Goal: Information Seeking & Learning: Learn about a topic

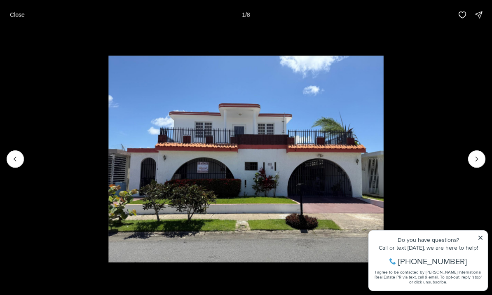
click at [476, 161] on icon "Next slide" at bounding box center [477, 159] width 2 height 4
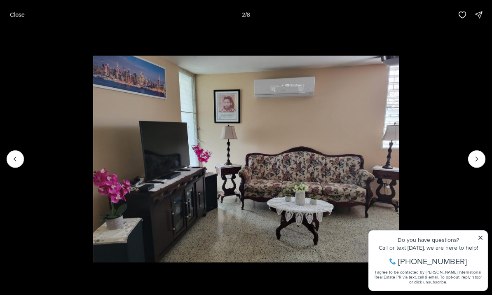
click at [476, 162] on icon "Next slide" at bounding box center [476, 159] width 8 height 8
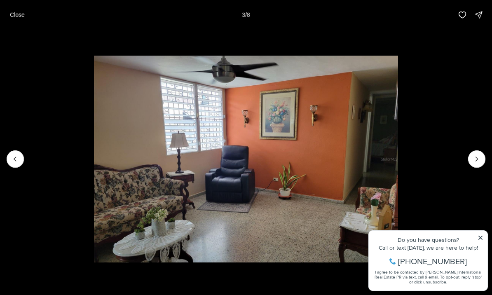
click at [397, 160] on img "3 of 8" at bounding box center [246, 159] width 304 height 206
click at [480, 156] on icon "Next slide" at bounding box center [476, 159] width 8 height 8
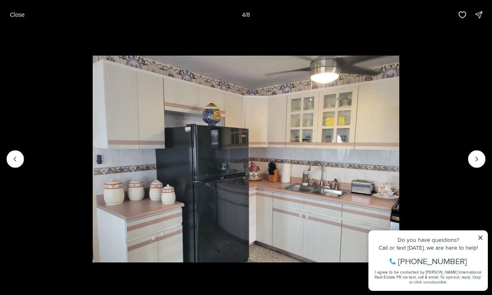
click at [399, 241] on img "4 of 8" at bounding box center [246, 159] width 306 height 206
click at [399, 239] on img "4 of 8" at bounding box center [246, 159] width 306 height 206
click at [399, 241] on img "4 of 8" at bounding box center [246, 159] width 306 height 206
click at [472, 165] on button "Next slide" at bounding box center [476, 158] width 17 height 17
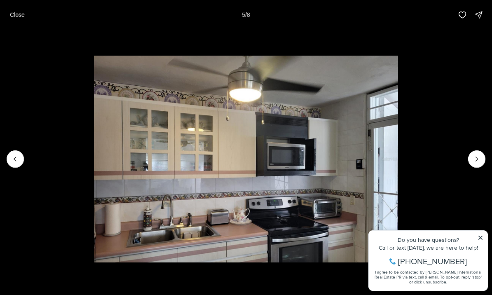
click at [472, 162] on icon "Next slide" at bounding box center [476, 159] width 8 height 8
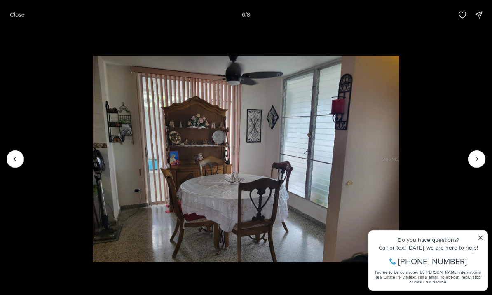
click at [476, 161] on icon "Next slide" at bounding box center [477, 159] width 2 height 4
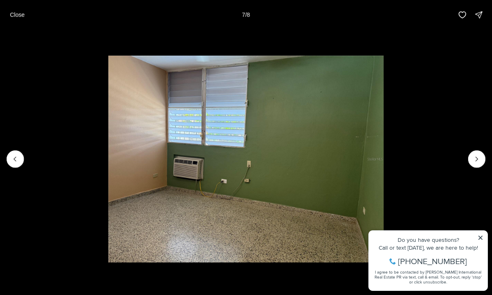
click at [479, 163] on icon "Next slide" at bounding box center [476, 159] width 8 height 8
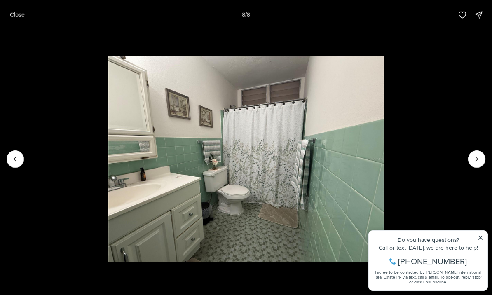
click at [476, 159] on div at bounding box center [476, 158] width 17 height 17
click at [475, 160] on div at bounding box center [476, 158] width 17 height 17
click at [383, 244] on img "8 of 8" at bounding box center [245, 159] width 275 height 206
click at [14, 162] on icon "Previous slide" at bounding box center [15, 159] width 8 height 8
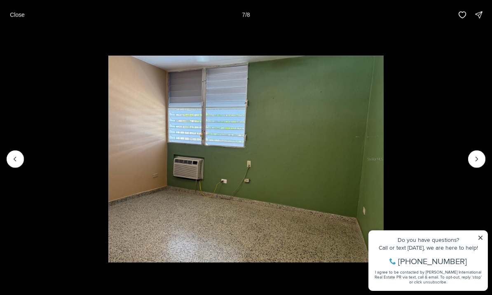
click at [108, 162] on img "7 of 8" at bounding box center [245, 159] width 275 height 206
click at [18, 156] on icon "Previous slide" at bounding box center [15, 159] width 8 height 8
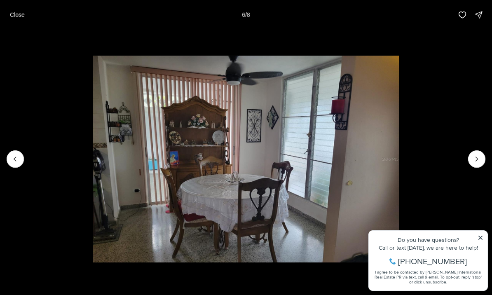
click at [18, 157] on icon "Previous slide" at bounding box center [15, 159] width 8 height 8
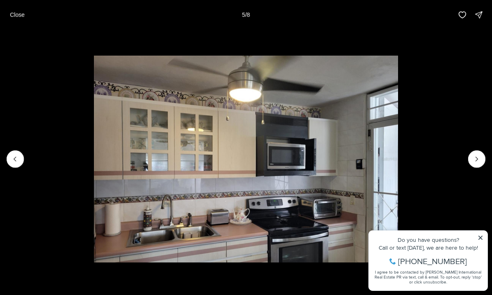
click at [18, 22] on button "Close" at bounding box center [17, 15] width 25 height 16
